Goal: Check status

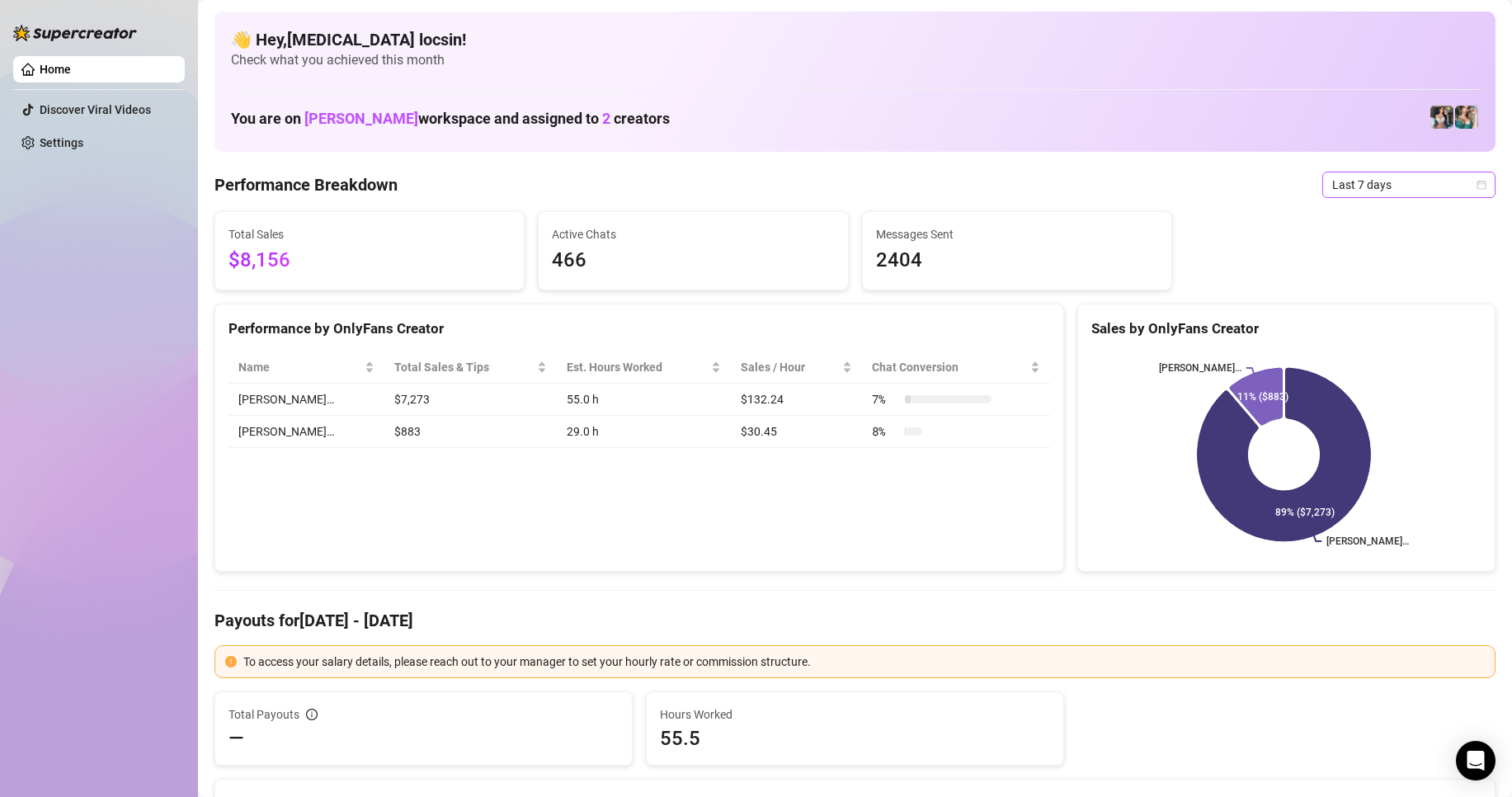
click at [1371, 177] on span "Last 7 days" at bounding box center [1408, 185] width 153 height 24
click at [1380, 334] on div "Custom date" at bounding box center [1395, 323] width 167 height 26
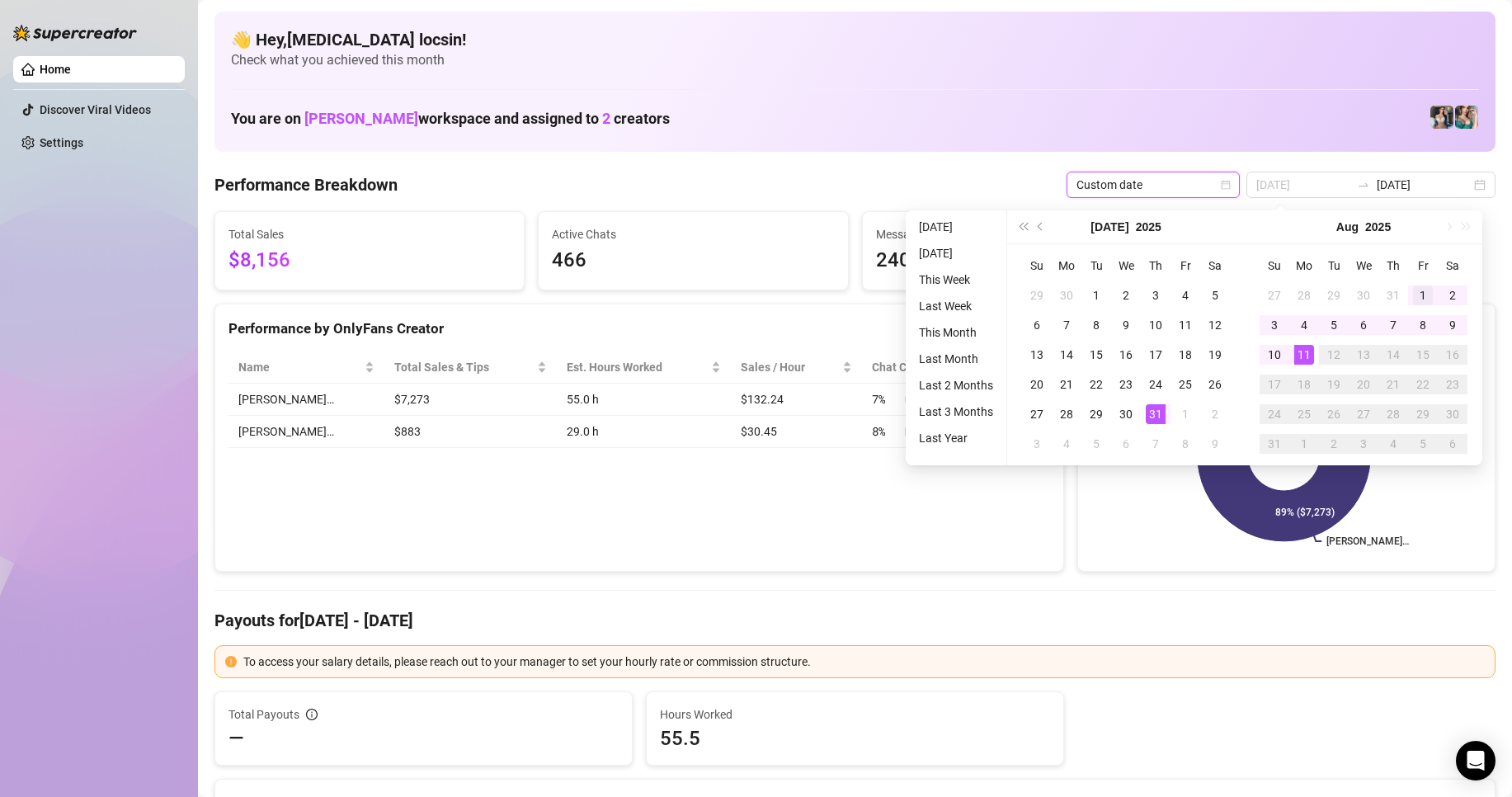
type input "[DATE]"
click at [1424, 294] on div "1" at bounding box center [1422, 295] width 19 height 19
type input "[DATE]"
click at [1305, 360] on div "11" at bounding box center [1303, 354] width 19 height 19
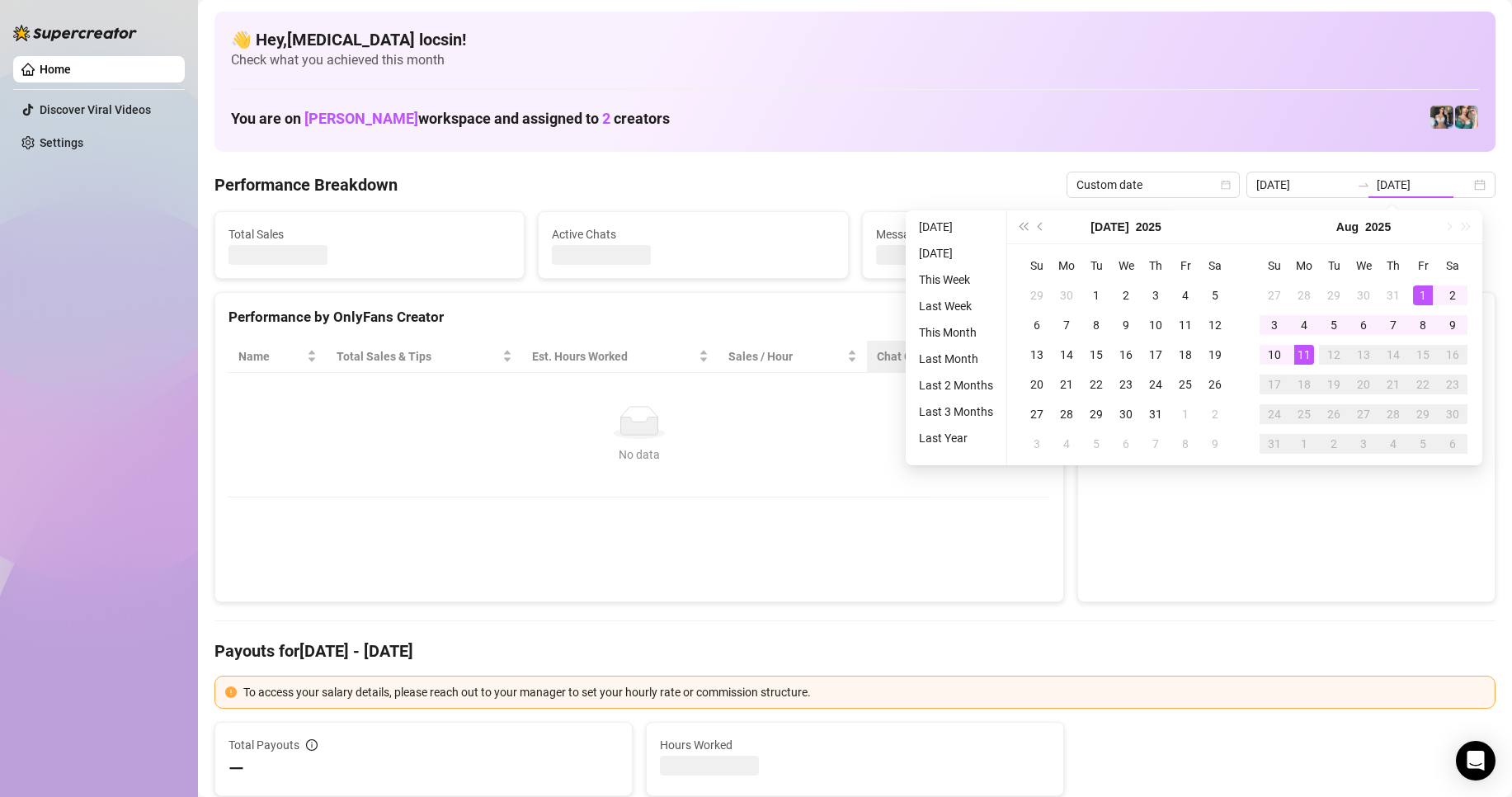
type input "[DATE]"
